Goal: Information Seeking & Learning: Learn about a topic

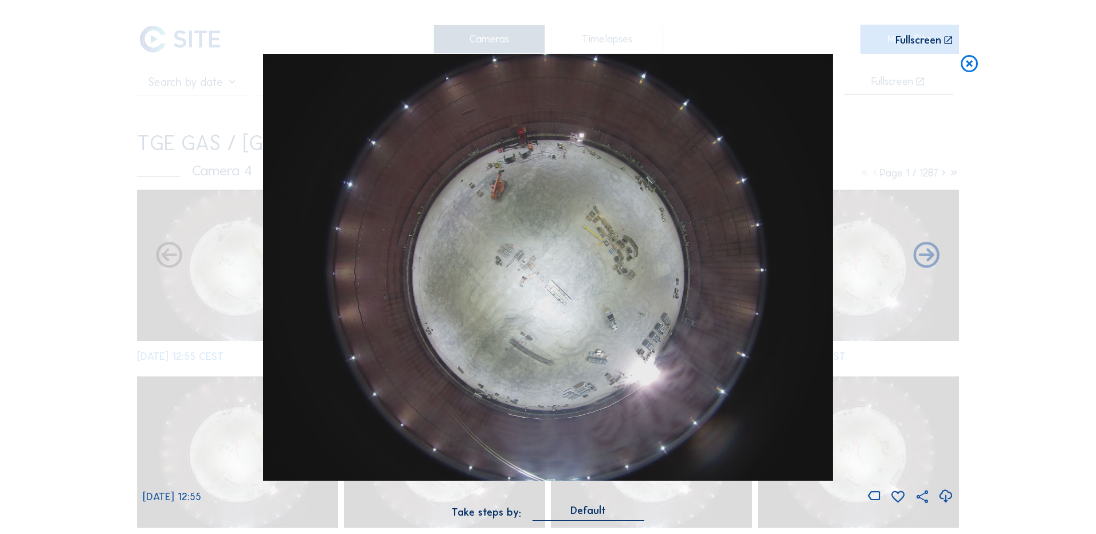
click at [971, 68] on icon at bounding box center [969, 64] width 21 height 21
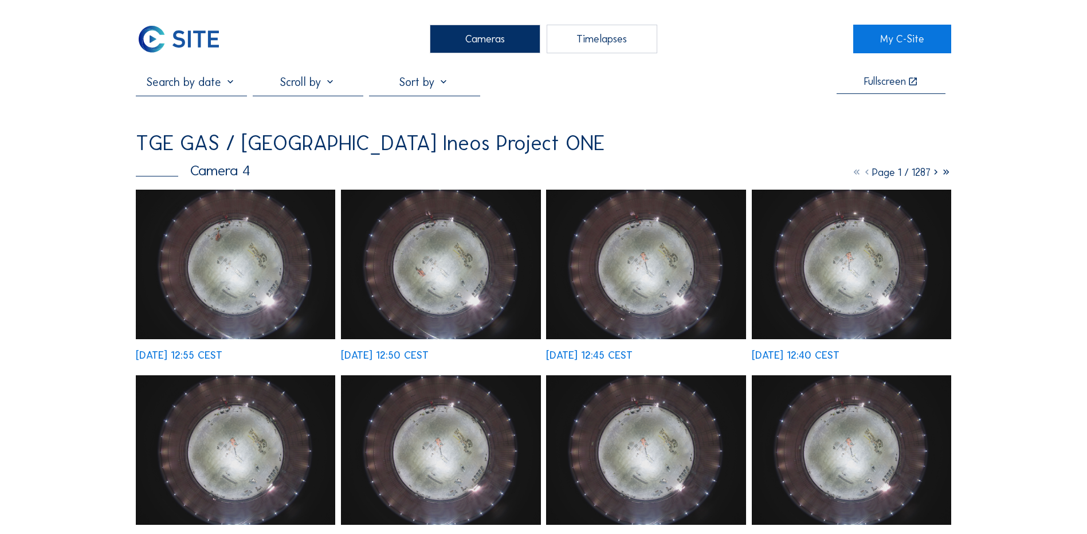
click at [481, 36] on div "Cameras" at bounding box center [485, 39] width 111 height 29
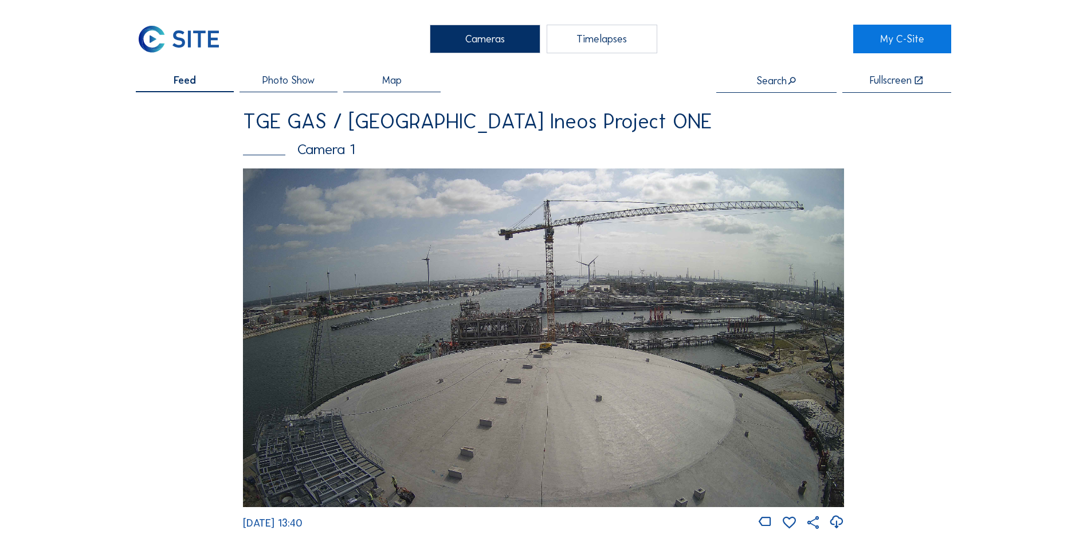
click at [558, 342] on img at bounding box center [543, 338] width 601 height 338
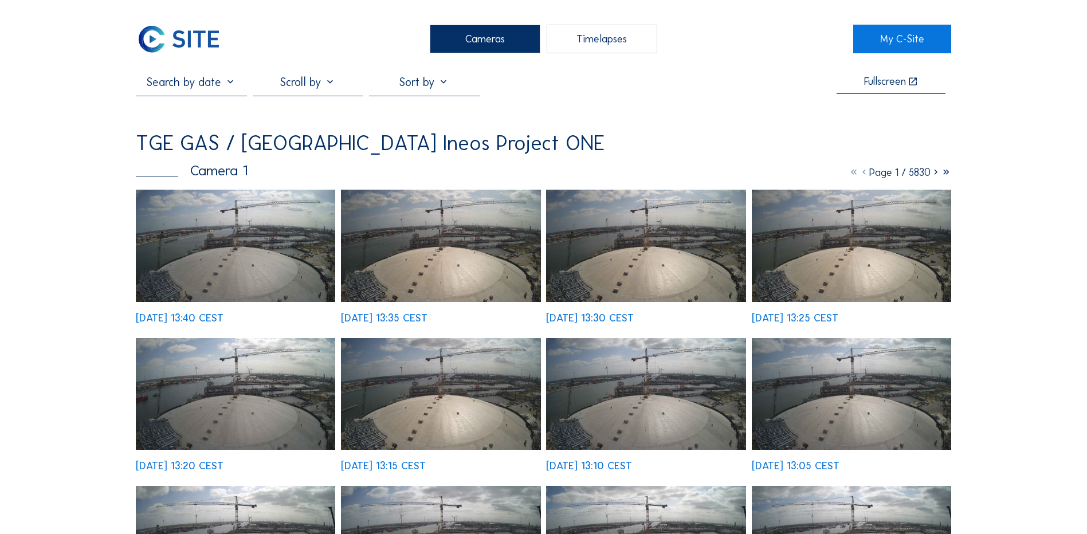
click at [222, 241] on img at bounding box center [235, 246] width 199 height 112
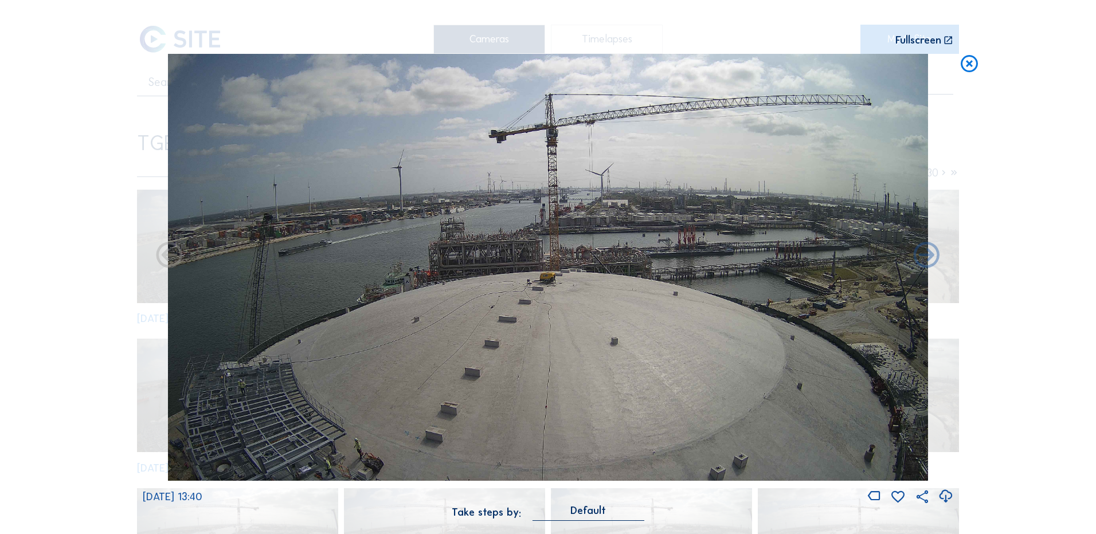
click at [943, 492] on icon at bounding box center [945, 496] width 15 height 19
drag, startPoint x: 108, startPoint y: 246, endPoint x: 614, endPoint y: 198, distance: 508.9
click at [108, 246] on div "Scroll to travel through time | Press 'Alt' Button + Scroll to Zoom | Click and…" at bounding box center [548, 267] width 1096 height 534
click at [974, 62] on icon at bounding box center [969, 64] width 21 height 21
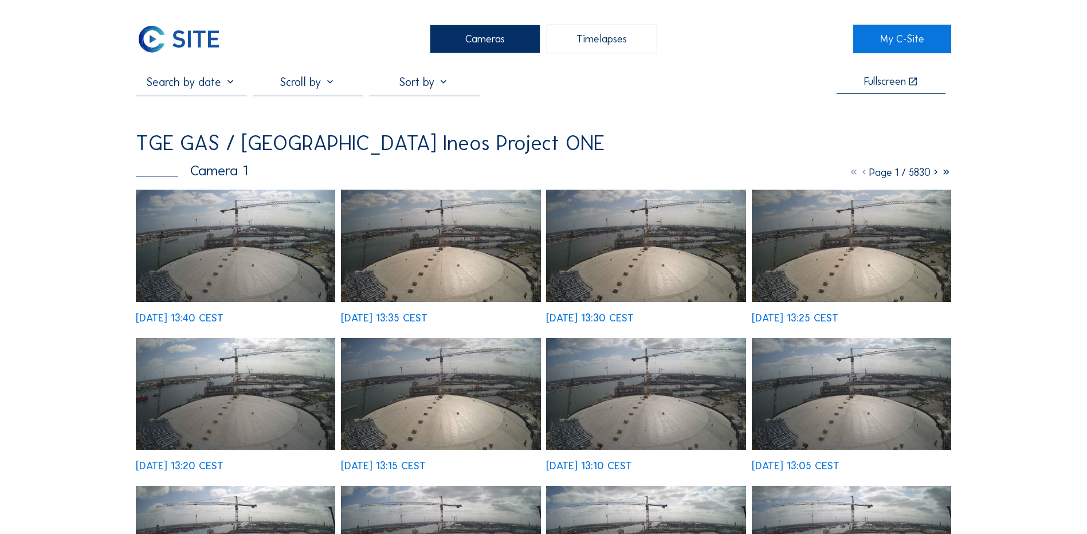
click at [460, 41] on div "Cameras" at bounding box center [485, 39] width 111 height 29
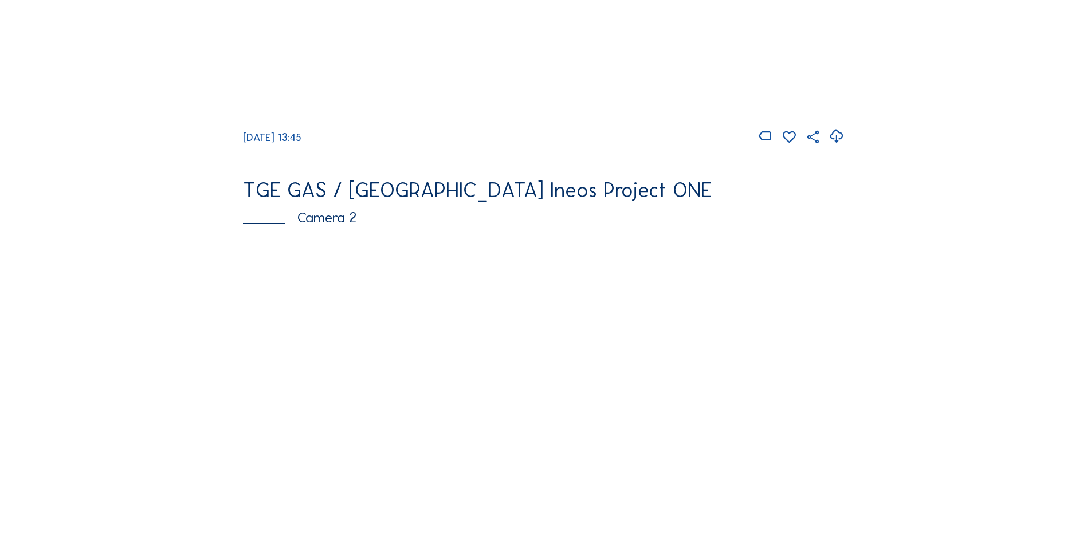
scroll to position [401, 0]
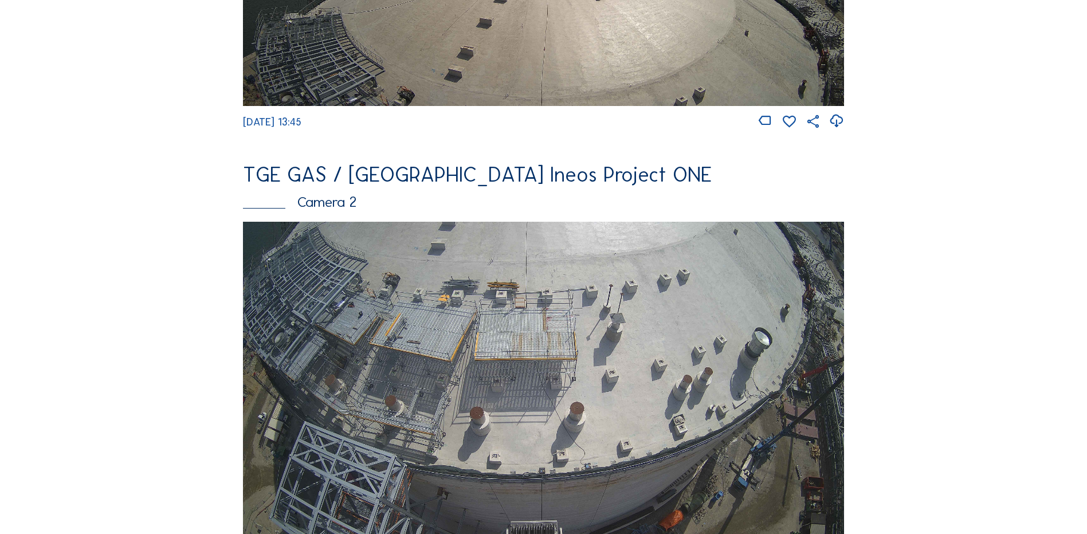
click at [390, 334] on img at bounding box center [543, 391] width 601 height 338
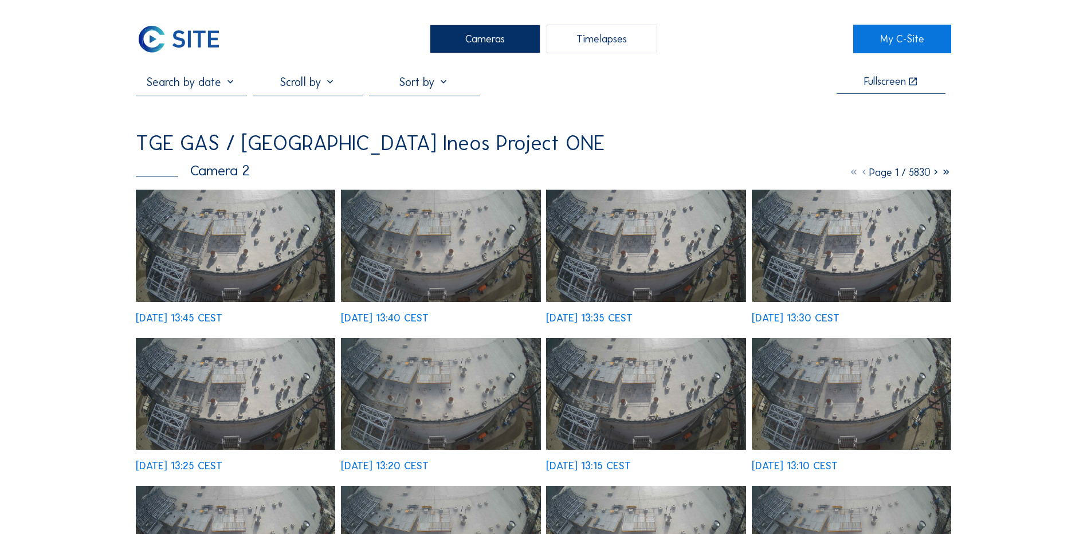
click at [193, 214] on img at bounding box center [235, 246] width 199 height 112
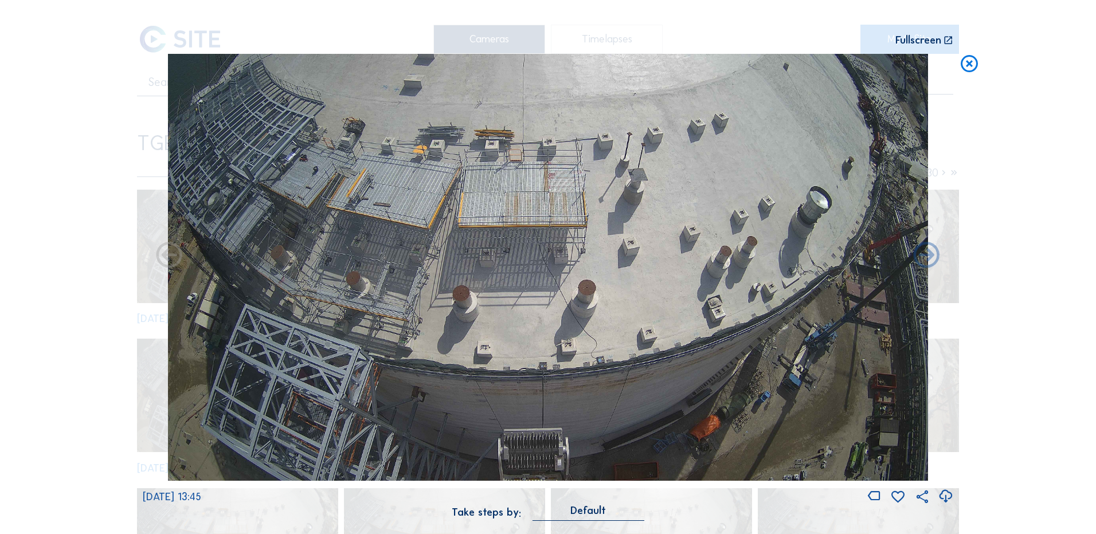
click at [946, 496] on icon at bounding box center [945, 496] width 15 height 19
drag, startPoint x: 85, startPoint y: 216, endPoint x: 264, endPoint y: 214, distance: 178.8
click at [85, 216] on div "Scroll to travel through time | Press 'Alt' Button + Scroll to Zoom | Click and…" at bounding box center [548, 267] width 1096 height 534
click at [967, 64] on icon at bounding box center [969, 64] width 21 height 21
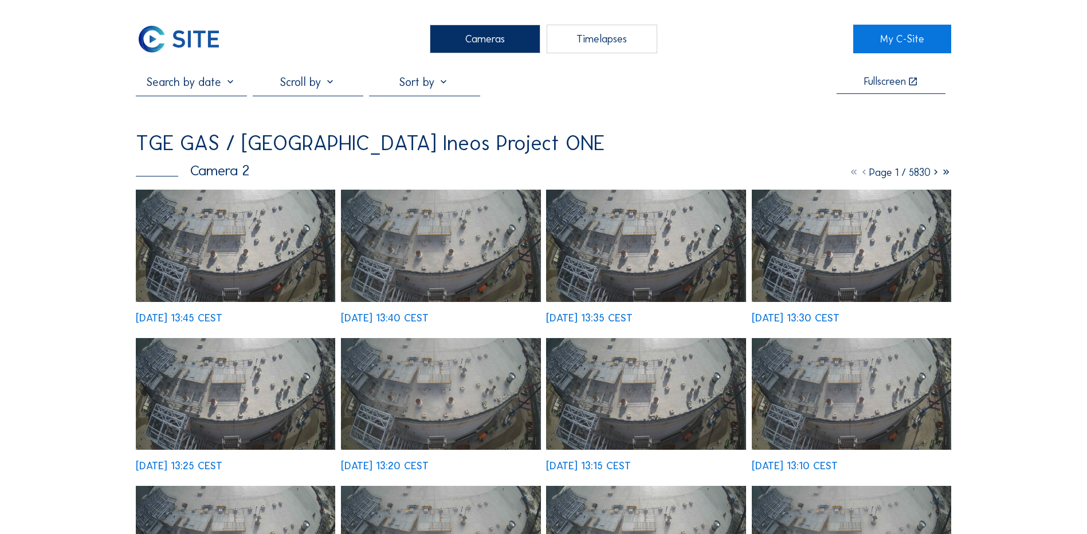
click at [469, 39] on div "Cameras" at bounding box center [485, 39] width 111 height 29
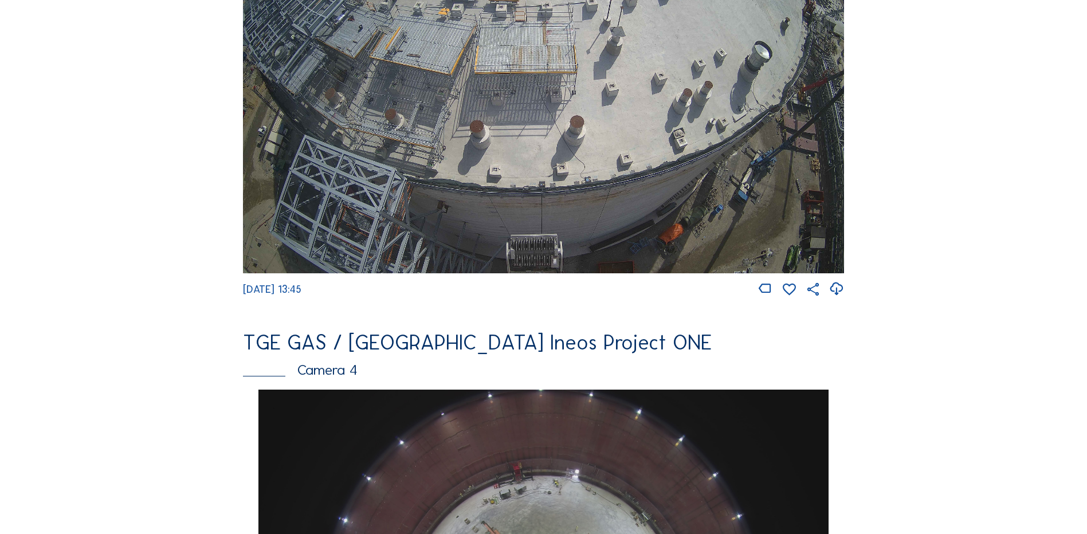
scroll to position [974, 0]
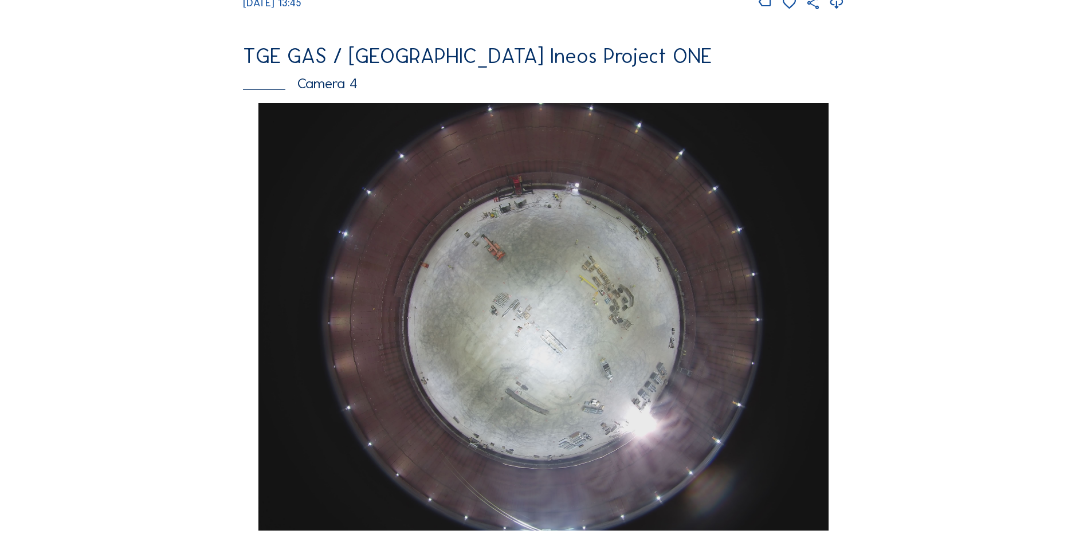
click at [550, 306] on img at bounding box center [543, 317] width 570 height 428
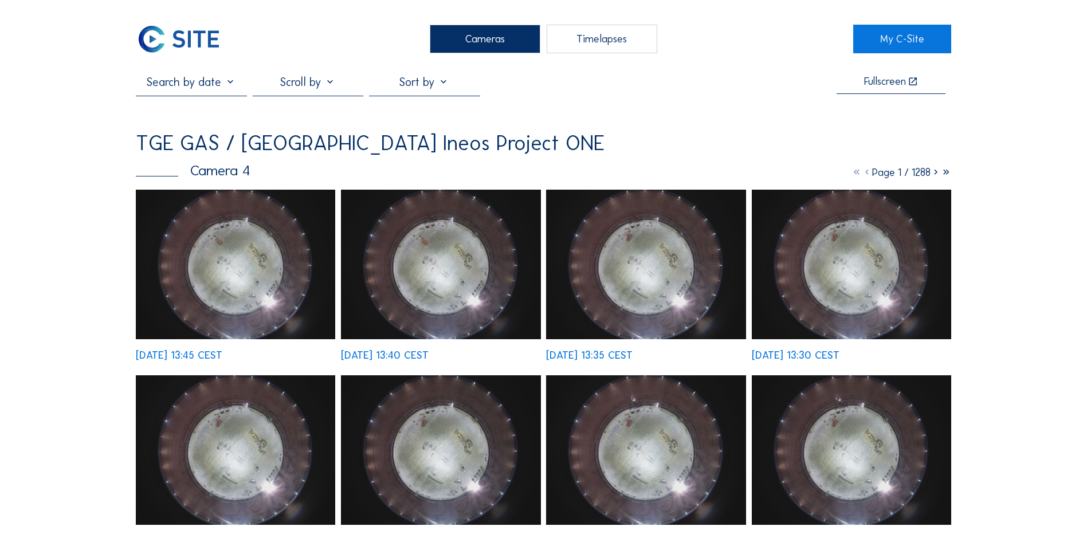
click at [261, 229] on img at bounding box center [235, 265] width 199 height 150
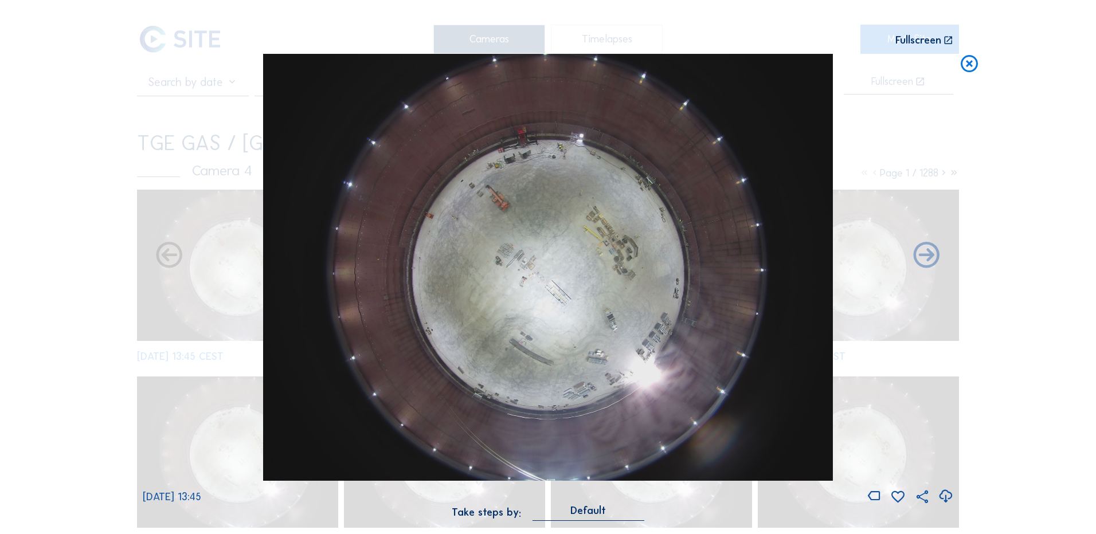
click at [949, 496] on icon at bounding box center [945, 496] width 15 height 19
click at [58, 207] on div "Scroll to travel through time | Press 'Alt' Button + Scroll to Zoom | Click and…" at bounding box center [548, 267] width 1096 height 534
click at [969, 65] on icon at bounding box center [969, 64] width 21 height 21
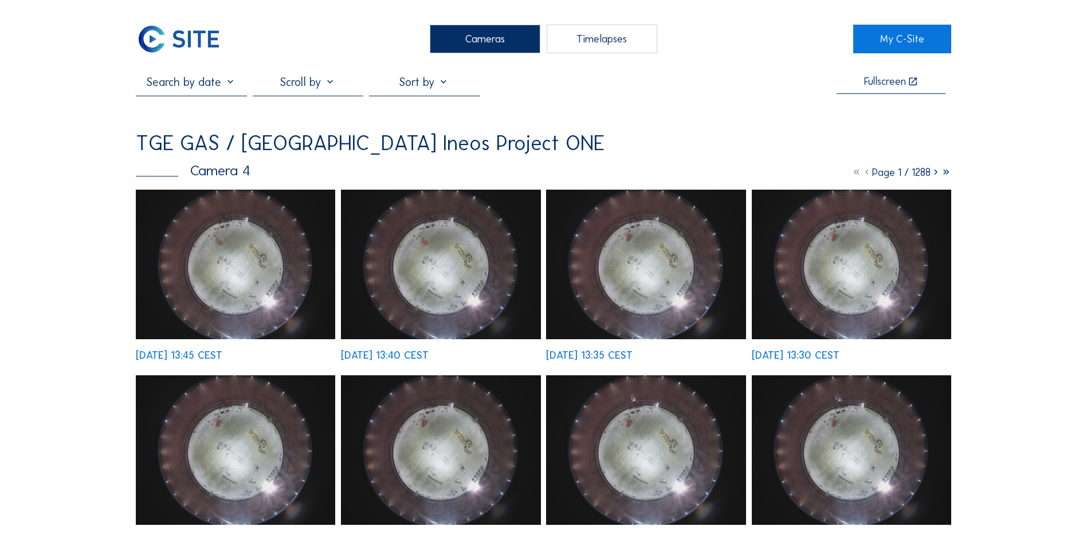
click at [496, 40] on div "Cameras" at bounding box center [485, 39] width 111 height 29
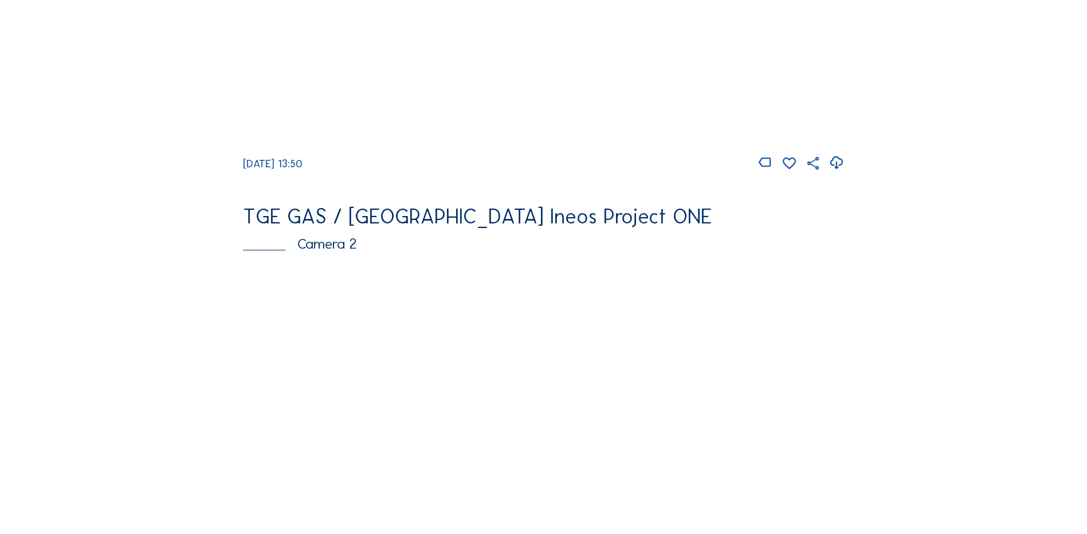
scroll to position [344, 0]
